Goal: Task Accomplishment & Management: Use online tool/utility

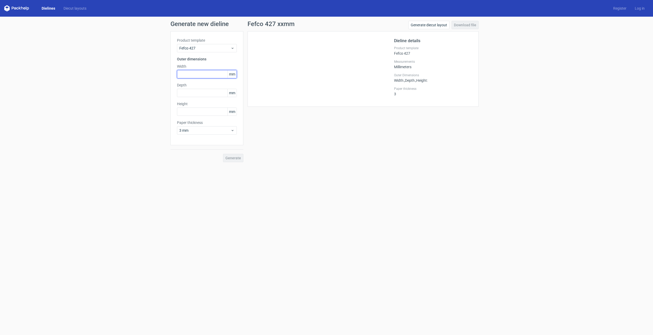
click at [211, 75] on input "text" at bounding box center [207, 74] width 60 height 8
click at [222, 23] on h1 "Generate new dieline" at bounding box center [327, 24] width 313 height 6
click at [52, 8] on link "Dielines" at bounding box center [49, 8] width 22 height 5
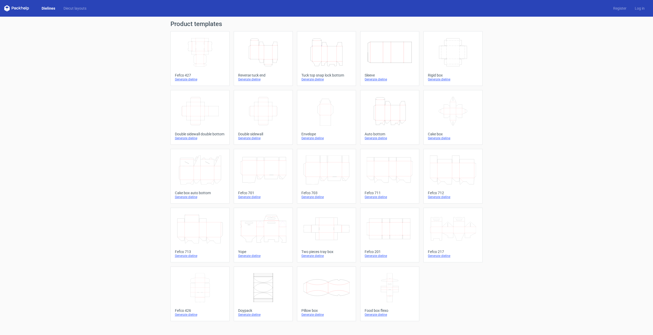
click at [276, 55] on icon "Height Depth Width" at bounding box center [263, 52] width 46 height 29
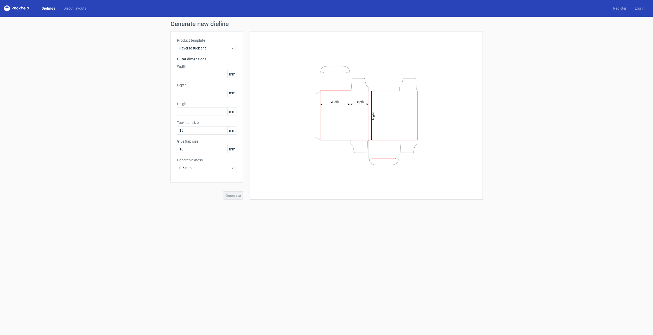
click at [338, 102] on tspan "Width" at bounding box center [335, 102] width 8 height 4
click at [334, 102] on tspan "Width" at bounding box center [335, 102] width 8 height 4
click at [219, 76] on input "text" at bounding box center [207, 74] width 60 height 8
type input "34"
type input "3"
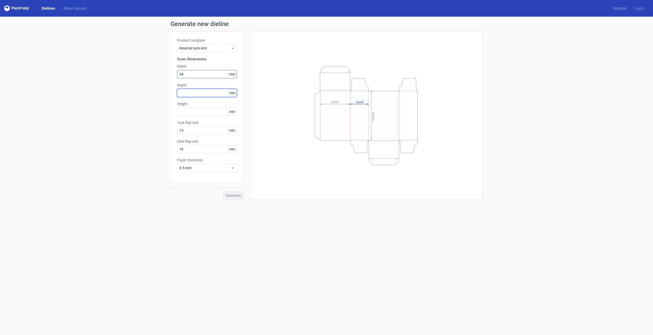
type input "8"
type input "34"
type input "8"
click at [114, 125] on div "Generate new dieline Product template Reverse tuck end Outer dimensions Width 3…" at bounding box center [326, 115] width 653 height 196
click at [188, 75] on input "34" at bounding box center [207, 74] width 60 height 8
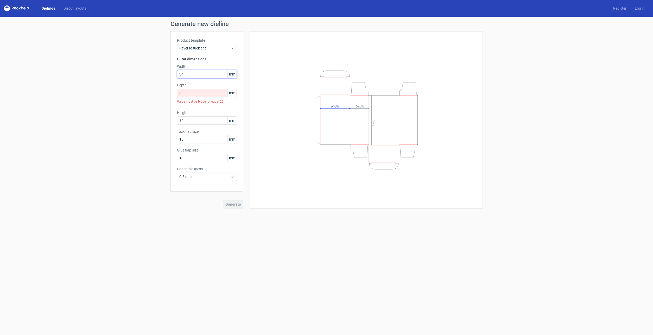
type input "340"
type input "80"
type input "340"
click at [208, 76] on input "340" at bounding box center [207, 74] width 60 height 8
type input "340"
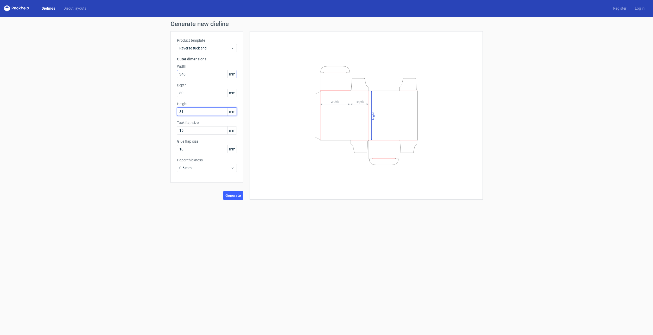
type input "310"
click at [236, 195] on span "Generate" at bounding box center [234, 196] width 16 height 4
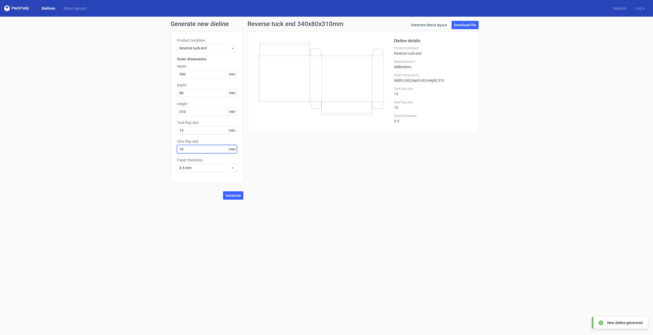
click at [193, 148] on input "10" at bounding box center [207, 149] width 60 height 8
type input "35"
click at [191, 132] on input "15" at bounding box center [207, 130] width 60 height 8
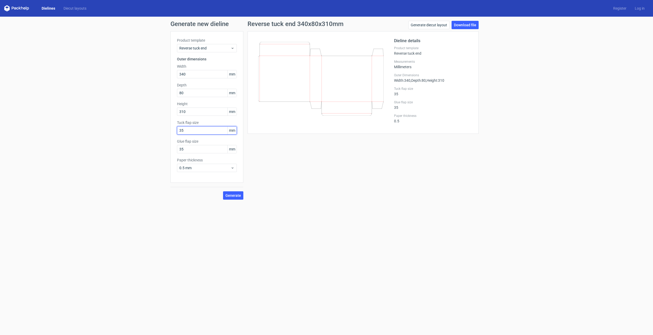
type input "3"
click at [235, 196] on span "Generate" at bounding box center [234, 196] width 16 height 4
click at [199, 132] on input "45" at bounding box center [207, 130] width 60 height 8
click at [239, 194] on span "Generate" at bounding box center [234, 196] width 16 height 4
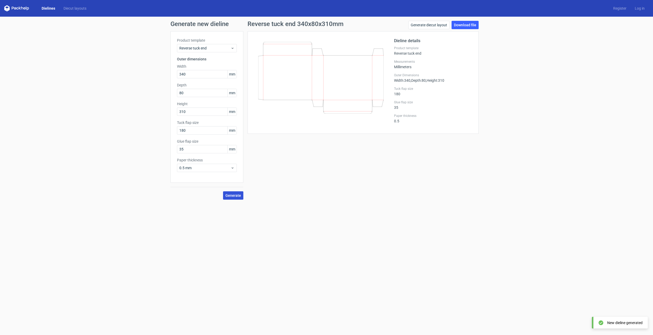
click at [235, 196] on span "Generate" at bounding box center [234, 196] width 16 height 4
click at [198, 131] on input "180" at bounding box center [207, 130] width 60 height 8
type input "80"
click at [223, 191] on button "Generate" at bounding box center [233, 195] width 20 height 8
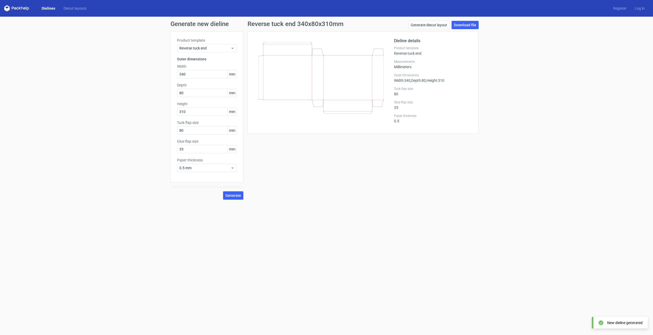
click at [277, 104] on icon at bounding box center [321, 78] width 126 height 72
click at [197, 149] on input "35" at bounding box center [207, 149] width 60 height 8
type input "25"
click at [223, 191] on button "Generate" at bounding box center [233, 195] width 20 height 8
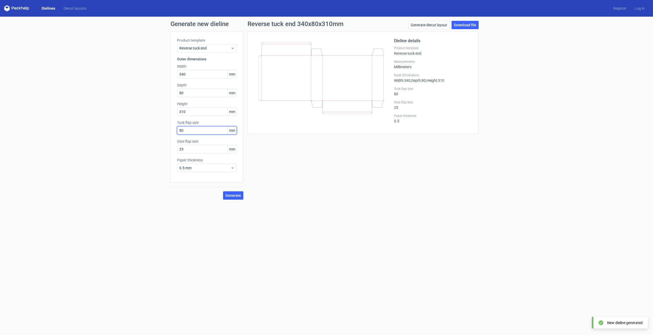
click at [198, 131] on input "80" at bounding box center [207, 130] width 60 height 8
click at [211, 168] on span "0.5 mm" at bounding box center [204, 167] width 51 height 5
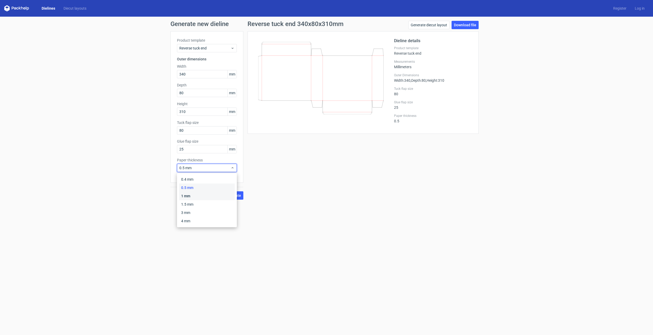
click at [200, 196] on div "1 mm" at bounding box center [207, 196] width 56 height 8
click at [231, 195] on span "Generate" at bounding box center [234, 196] width 16 height 4
click at [466, 26] on link "Download file" at bounding box center [465, 25] width 27 height 8
